Goal: Task Accomplishment & Management: Use online tool/utility

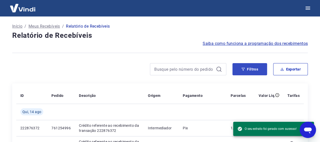
scroll to position [16, 0]
click at [237, 72] on button "Filtros" at bounding box center [249, 69] width 35 height 12
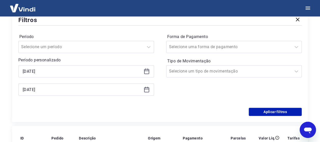
scroll to position [74, 0]
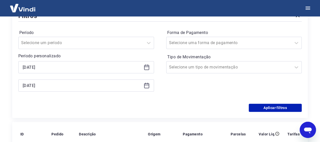
click at [148, 67] on icon at bounding box center [146, 67] width 5 height 1
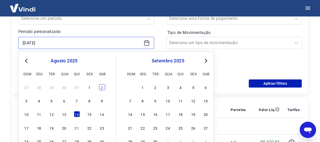
scroll to position [99, 0]
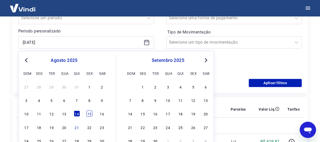
click at [91, 111] on div "15" at bounding box center [89, 114] width 6 height 6
type input "[DATE]"
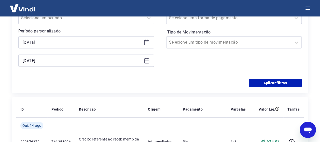
click at [147, 63] on icon at bounding box center [146, 60] width 5 height 5
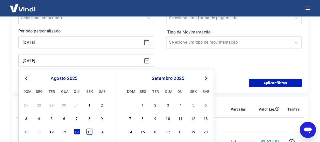
click at [89, 131] on div "15" at bounding box center [89, 132] width 6 height 6
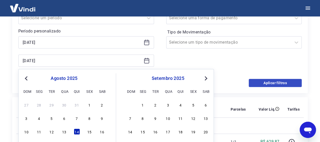
type input "[DATE]"
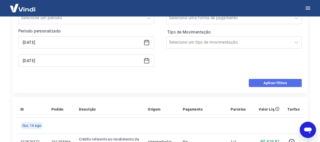
click at [256, 82] on button "Aplicar filtros" at bounding box center [274, 83] width 53 height 8
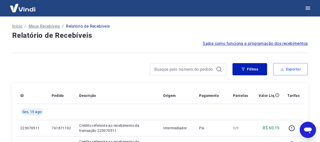
click at [286, 66] on button "Exportar" at bounding box center [290, 69] width 35 height 12
type input "[DATE]"
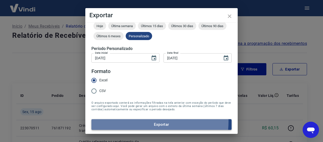
click at [145, 122] on button "Exportar" at bounding box center [162, 124] width 140 height 11
